Goal: Task Accomplishment & Management: Manage account settings

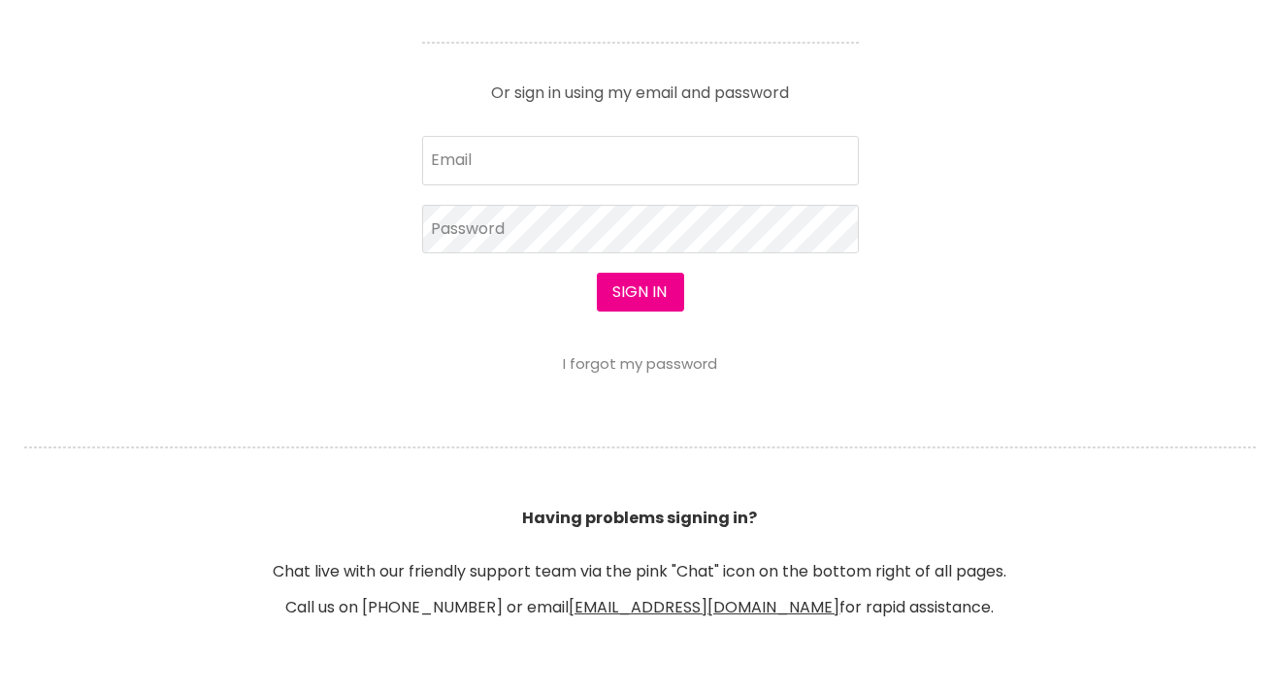
scroll to position [971, 0]
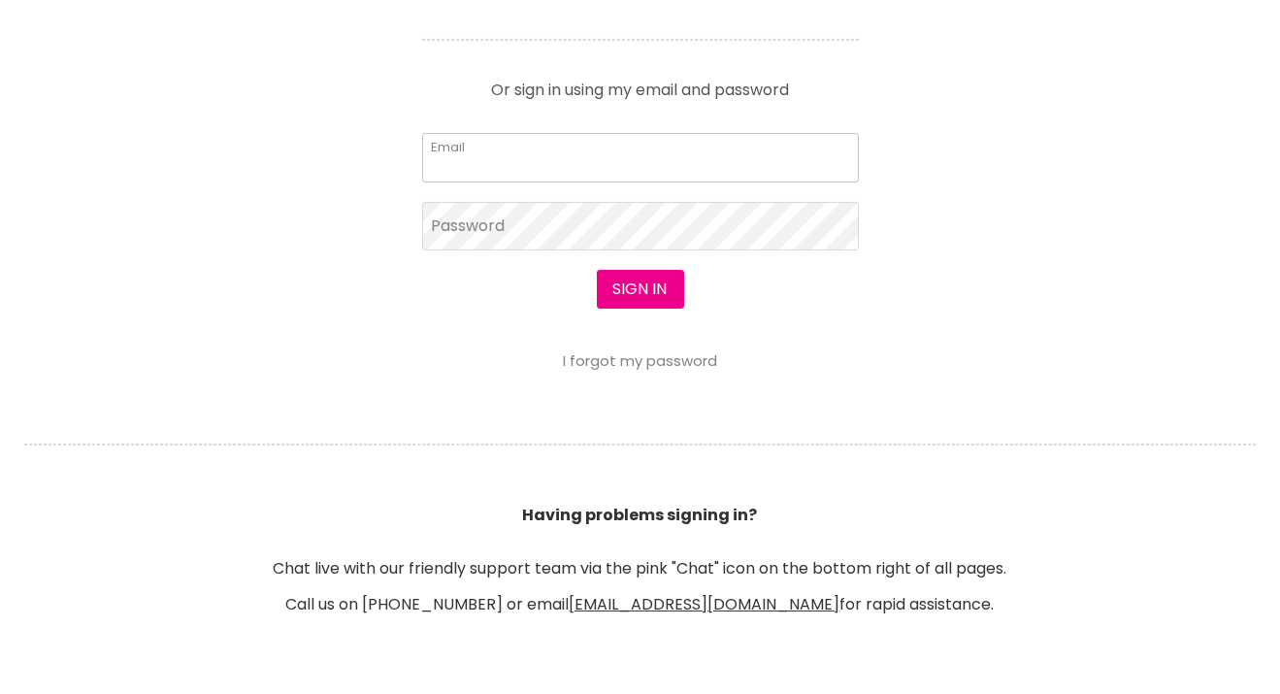
drag, startPoint x: 474, startPoint y: 200, endPoint x: 417, endPoint y: 203, distance: 56.4
click at [473, 182] on input "Email" at bounding box center [640, 157] width 437 height 49
type input "[EMAIL_ADDRESS][DOMAIN_NAME]"
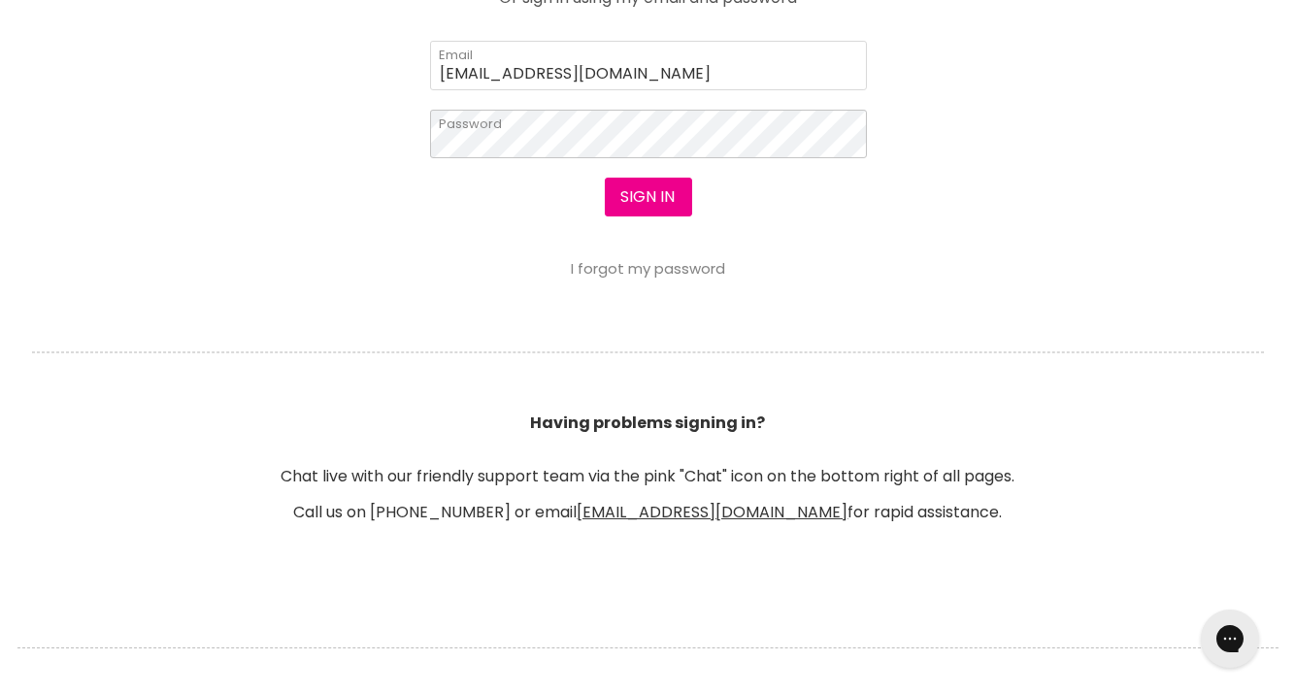
scroll to position [915, 0]
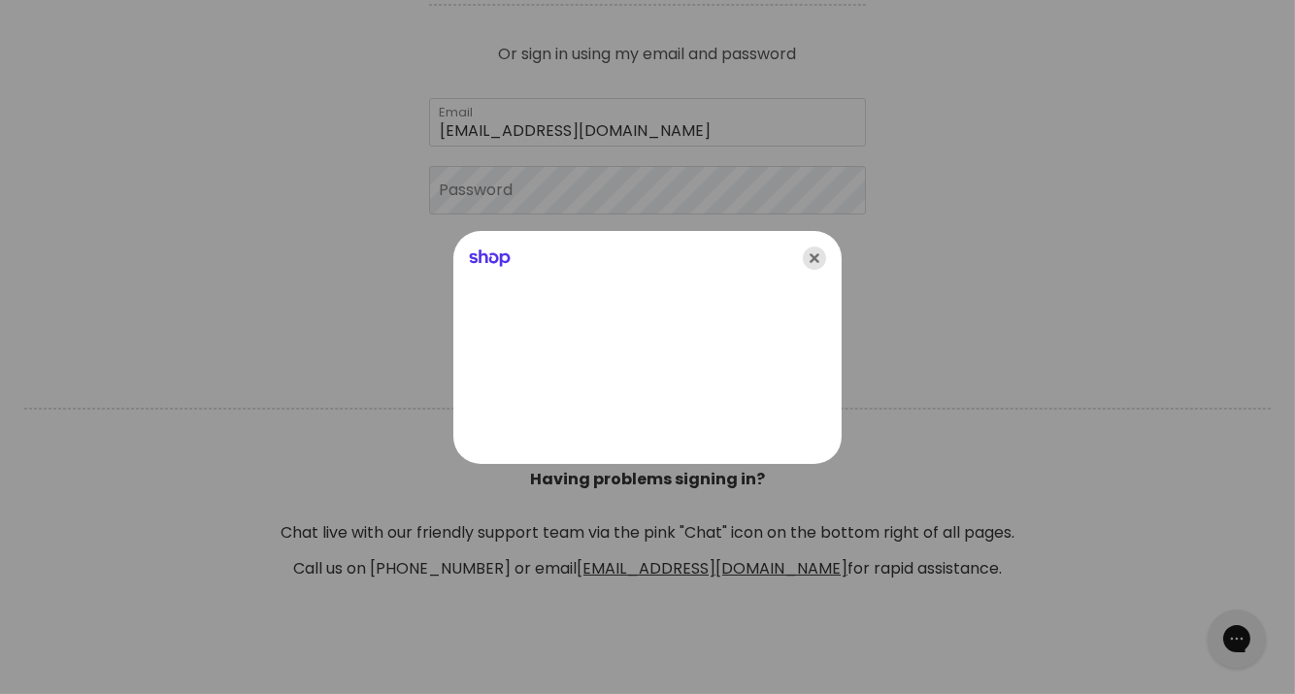
click at [817, 258] on icon "Close" at bounding box center [814, 258] width 23 height 23
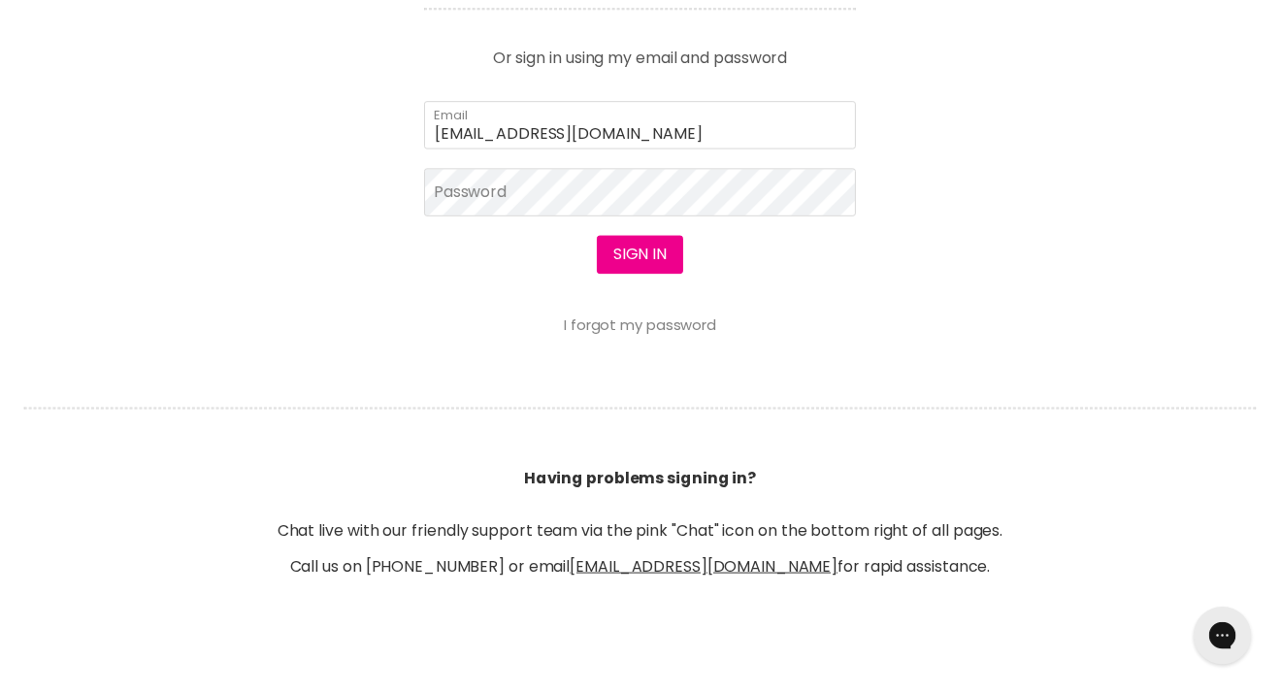
scroll to position [971, 0]
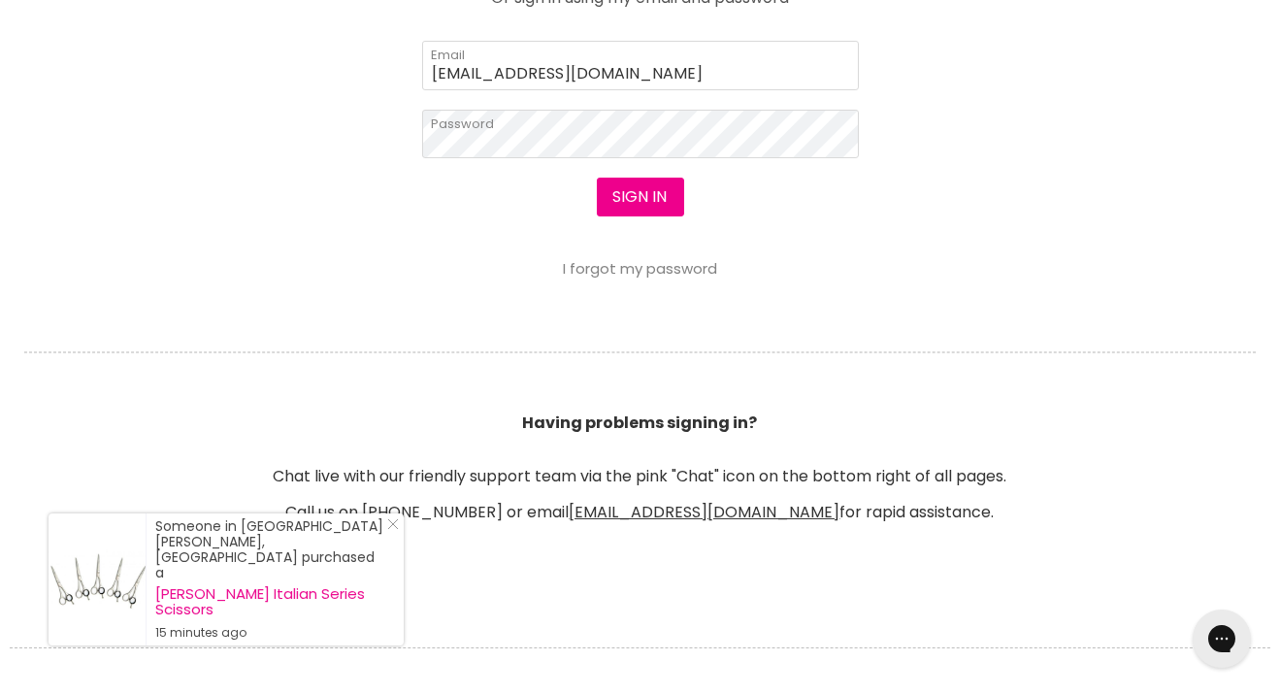
click at [384, 266] on section "Welcome to SalonShop I am a new customer Create a new account for a better shop…" at bounding box center [640, 1] width 1280 height 1196
drag, startPoint x: 653, startPoint y: 246, endPoint x: 549, endPoint y: 246, distance: 103.9
click at [652, 216] on button "Sign in" at bounding box center [640, 197] width 87 height 39
